Goal: Information Seeking & Learning: Find specific fact

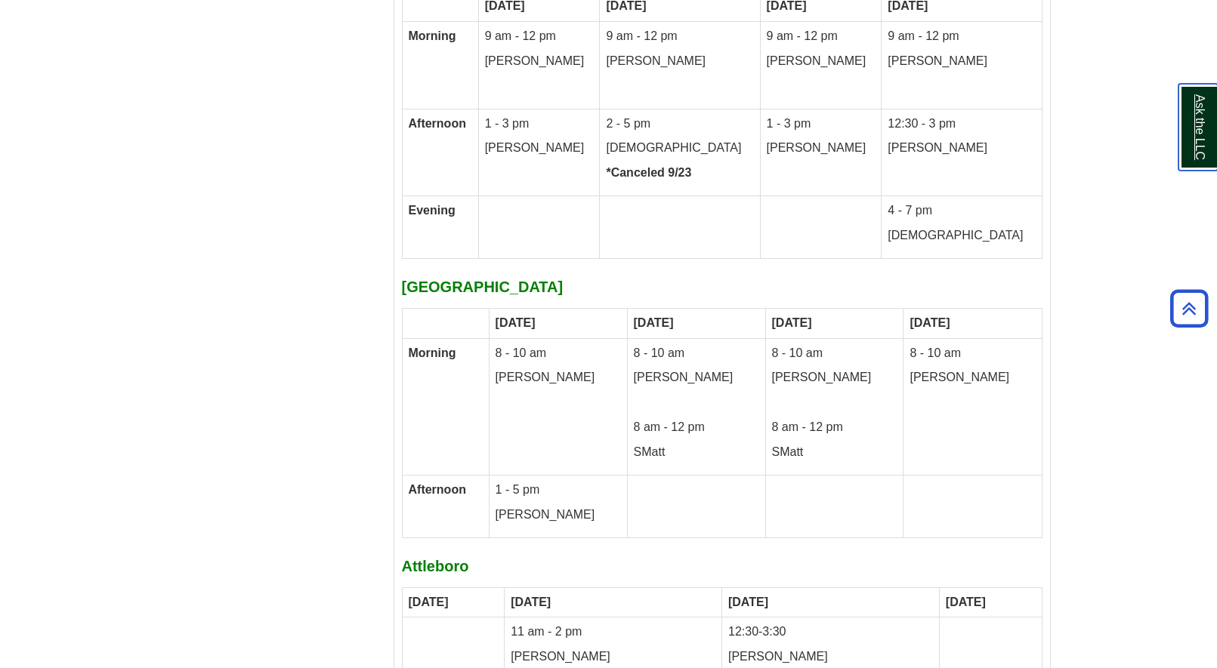
scroll to position [7833, 0]
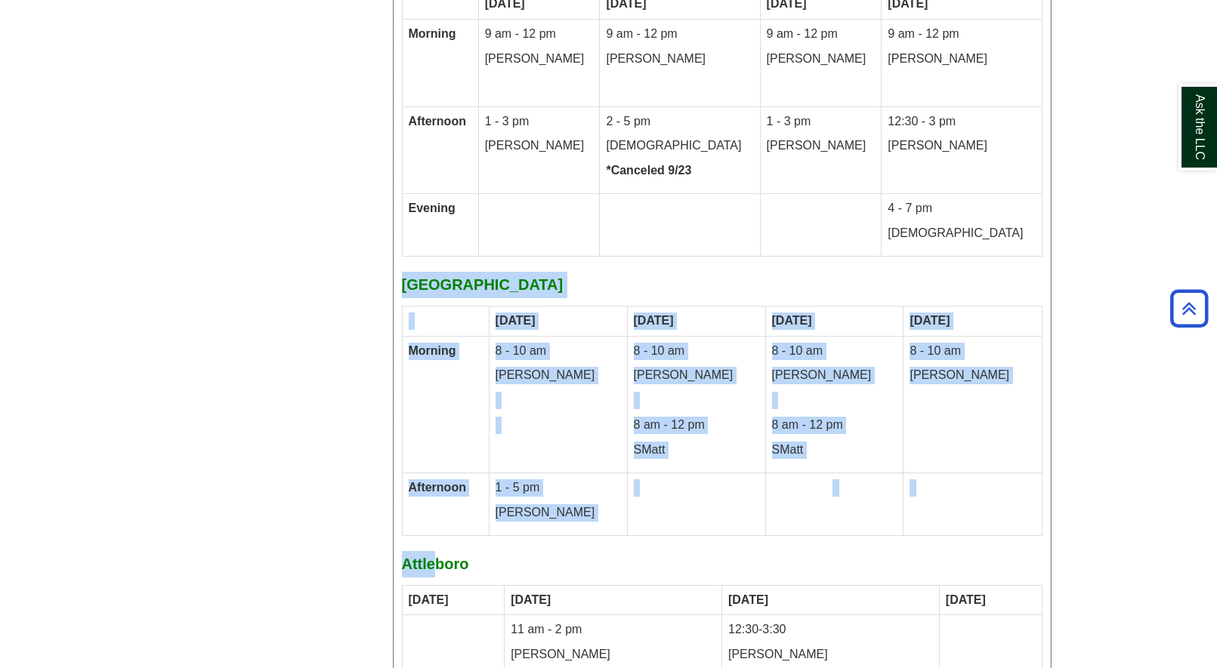
drag, startPoint x: 436, startPoint y: 470, endPoint x: 400, endPoint y: 230, distance: 243.5
click at [403, 227] on div "Fall 2025 Writing Center [DATE] – [DATE] all your tutoring options for writing …" at bounding box center [722, 593] width 640 height 1642
copy div "[GEOGRAPHIC_DATA] [DATE] [DATE] [DATE] [DATE] Morning 8 - 10 am [PERSON_NAME] 8…"
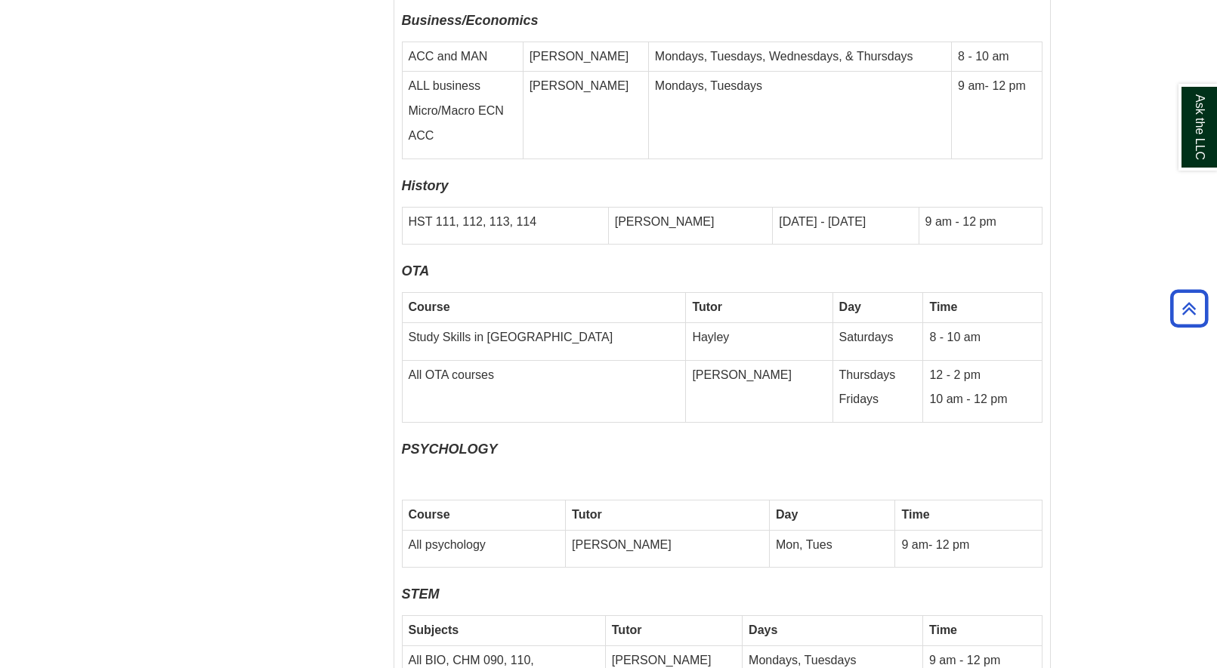
scroll to position [5870, 0]
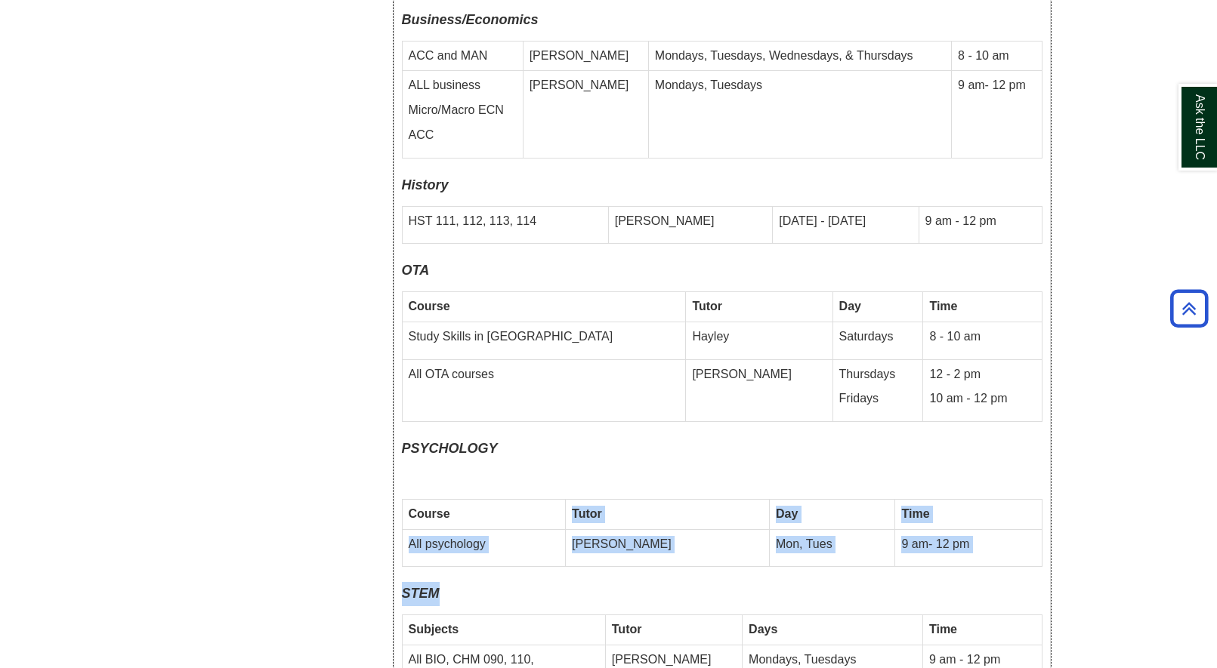
drag, startPoint x: 974, startPoint y: 524, endPoint x: 461, endPoint y: 445, distance: 519.6
drag, startPoint x: 411, startPoint y: 505, endPoint x: 409, endPoint y: 445, distance: 60.5
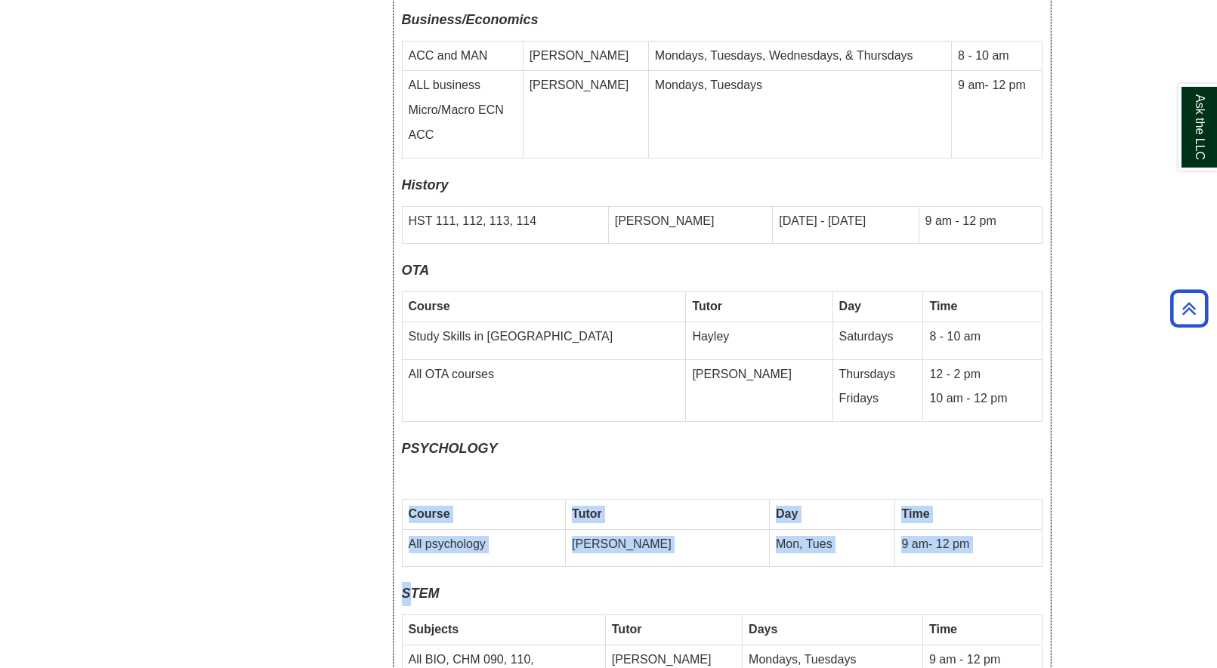
click at [406, 529] on td "All psychology" at bounding box center [484, 548] width 164 height 38
drag, startPoint x: 406, startPoint y: 380, endPoint x: 526, endPoint y: 473, distance: 151.8
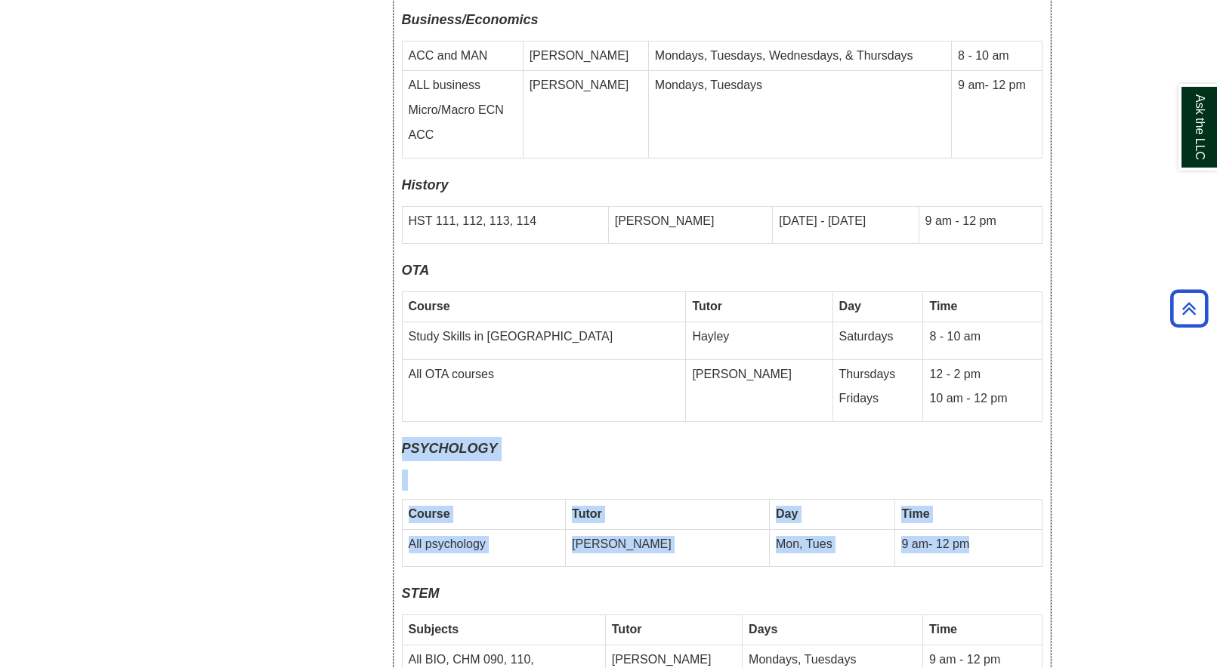
drag, startPoint x: 402, startPoint y: 383, endPoint x: 1018, endPoint y: 467, distance: 621.2
copy div "PSYCHOLOGY Course Tutor Day Time All psychology [PERSON_NAME], Tues 9 am- 12 pm"
